Goal: Transaction & Acquisition: Purchase product/service

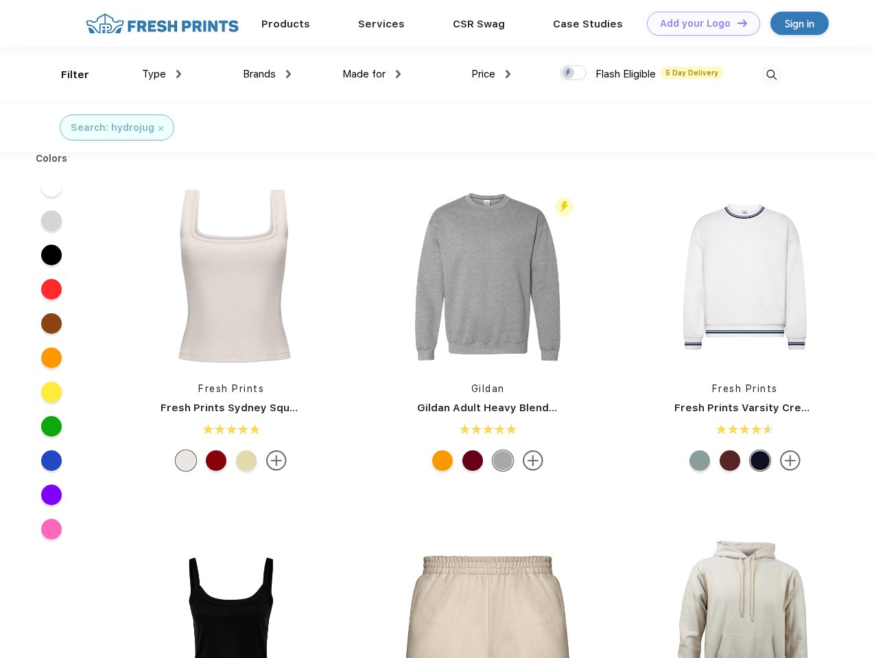
click at [698, 23] on link "Add your Logo Design Tool" at bounding box center [703, 24] width 113 height 24
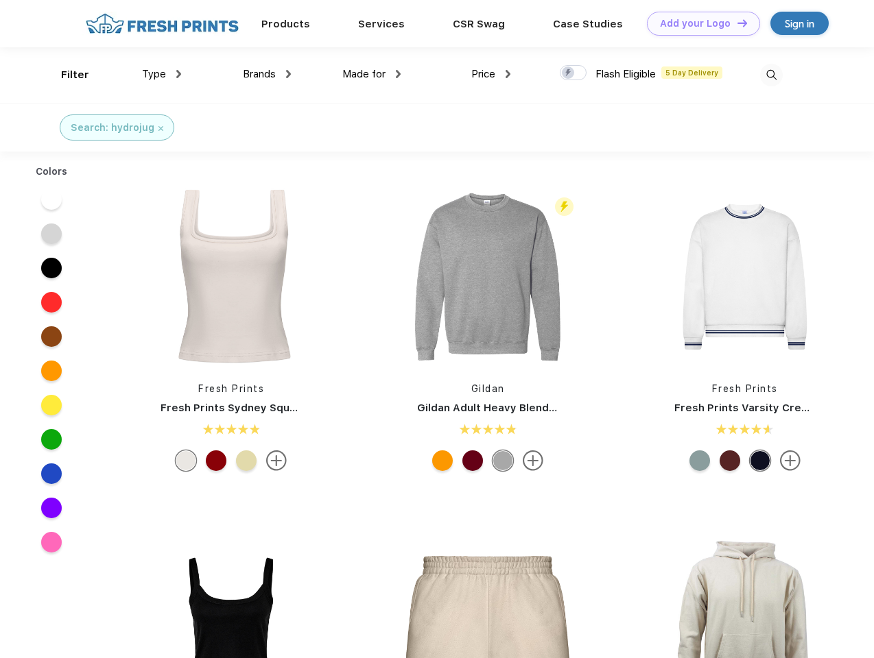
click at [0, 0] on div "Design Tool" at bounding box center [0, 0] width 0 height 0
click at [736, 23] on link "Add your Logo Design Tool" at bounding box center [703, 24] width 113 height 24
click at [66, 75] on div "Filter" at bounding box center [75, 75] width 28 height 16
click at [162, 74] on span "Type" at bounding box center [154, 74] width 24 height 12
click at [267, 74] on span "Brands" at bounding box center [259, 74] width 33 height 12
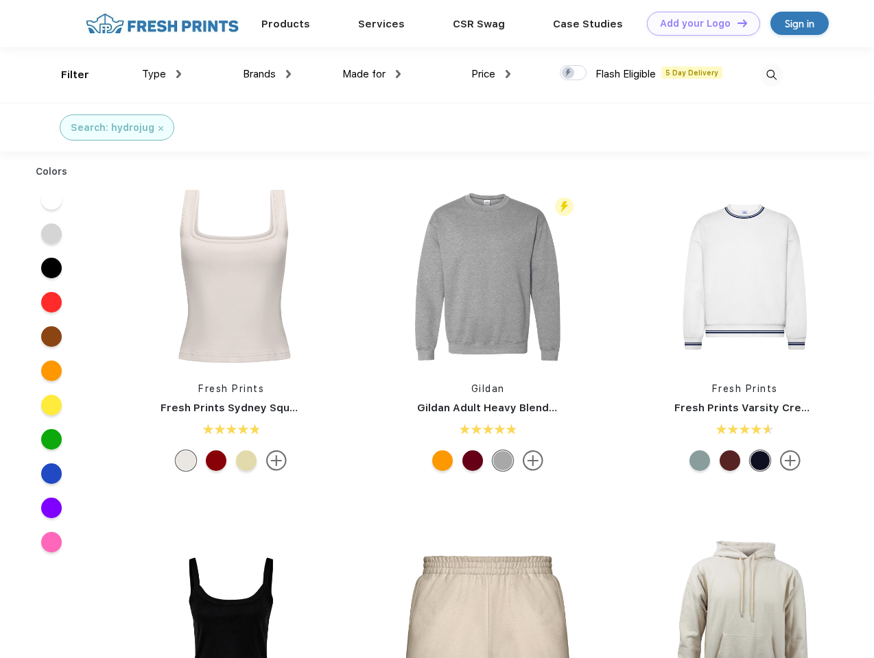
click at [372, 74] on span "Made for" at bounding box center [363, 74] width 43 height 12
click at [491, 74] on span "Price" at bounding box center [483, 74] width 24 height 12
click at [573, 73] on div at bounding box center [573, 72] width 27 height 15
click at [569, 73] on input "checkbox" at bounding box center [564, 68] width 9 height 9
click at [771, 75] on img at bounding box center [771, 75] width 23 height 23
